Goal: Check status

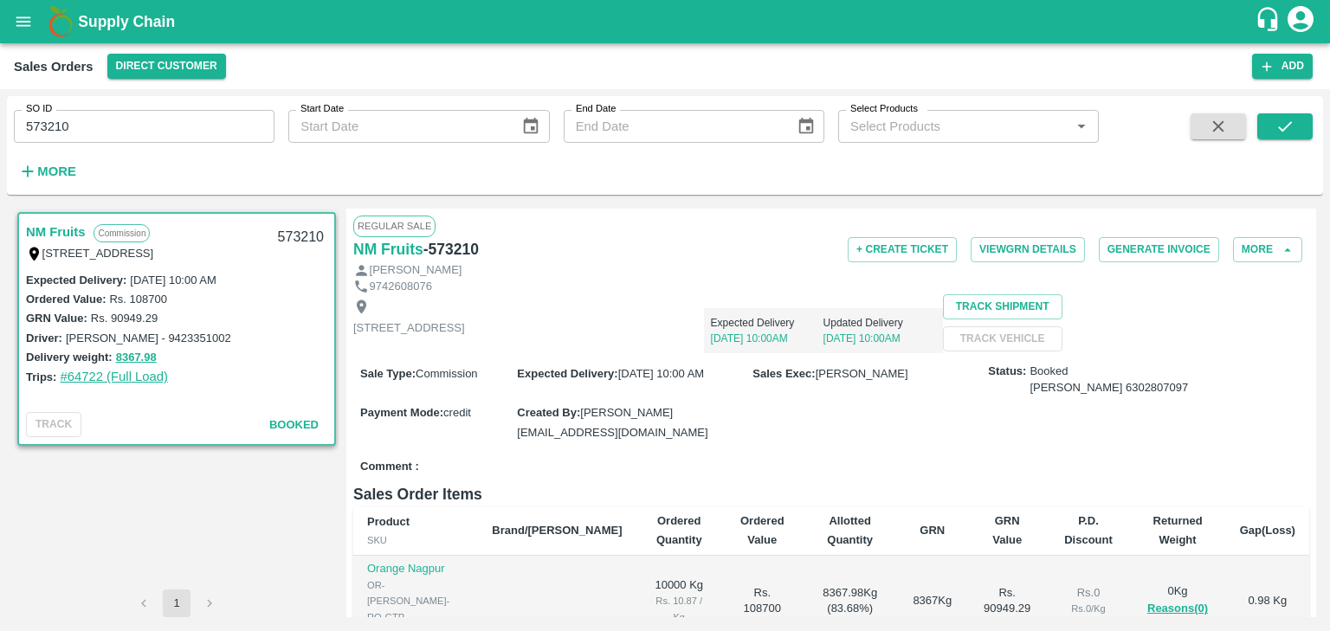
click at [88, 370] on link "#64722 (Full Load)" at bounding box center [114, 377] width 108 height 14
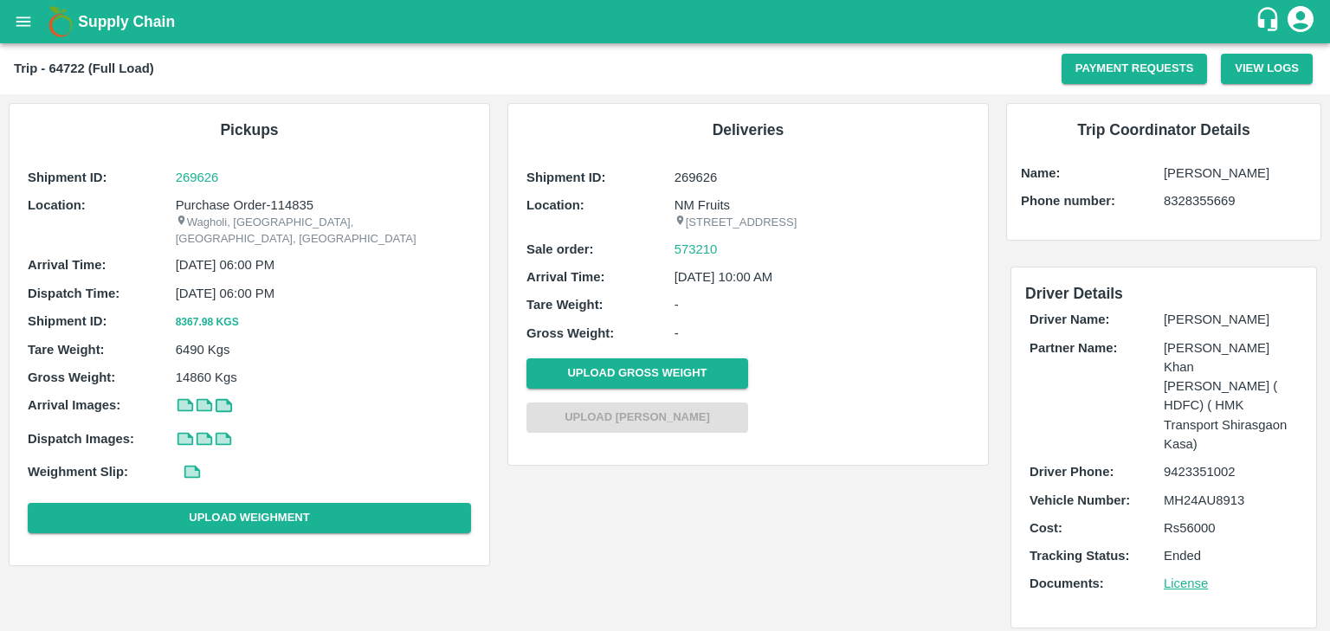
click at [184, 401] on icon at bounding box center [184, 406] width 13 height 10
click at [208, 399] on icon at bounding box center [205, 405] width 16 height 13
